Goal: Task Accomplishment & Management: Complete application form

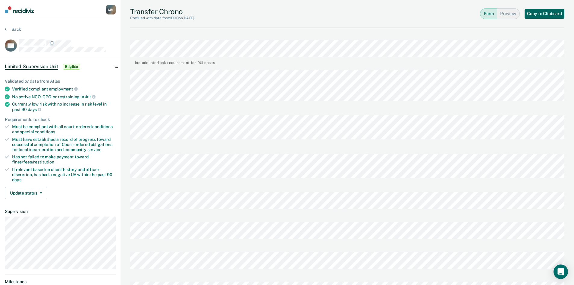
click at [544, 13] on button "Copy to Clipboard" at bounding box center [544, 14] width 40 height 10
click at [508, 14] on button "Preview" at bounding box center [508, 13] width 23 height 11
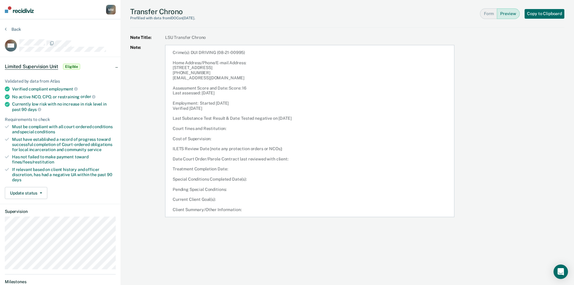
click at [502, 14] on button "Preview" at bounding box center [508, 13] width 23 height 11
click at [484, 14] on button "Form" at bounding box center [488, 13] width 17 height 11
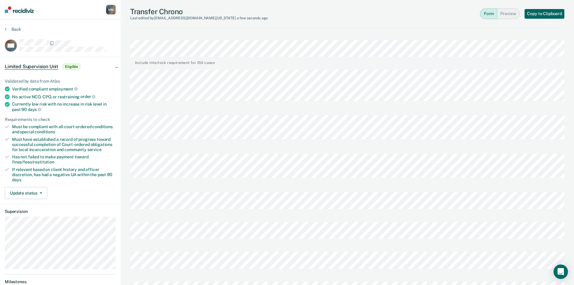
click at [556, 10] on button "Copy to Clipboard" at bounding box center [544, 14] width 40 height 10
click at [379, 22] on div "Transfer Chrono Last edited by [EMAIL_ADDRESS][DOMAIN_NAME][US_STATE] a few sec…" at bounding box center [347, 14] width 434 height 28
click at [494, 10] on button "Form" at bounding box center [488, 13] width 17 height 11
